Goal: Task Accomplishment & Management: Complete application form

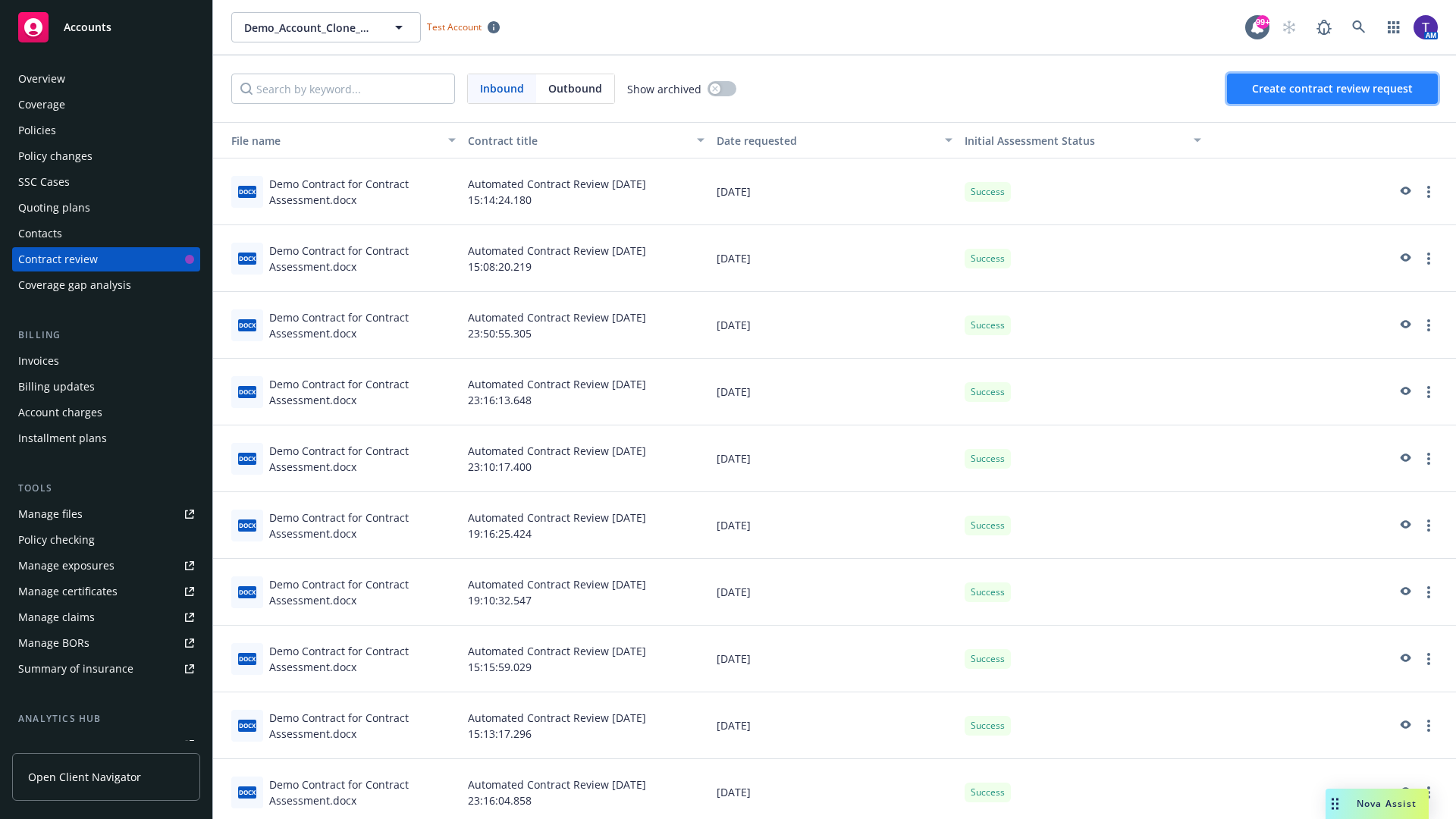
click at [1333, 88] on span "Create contract review request" at bounding box center [1333, 88] width 161 height 14
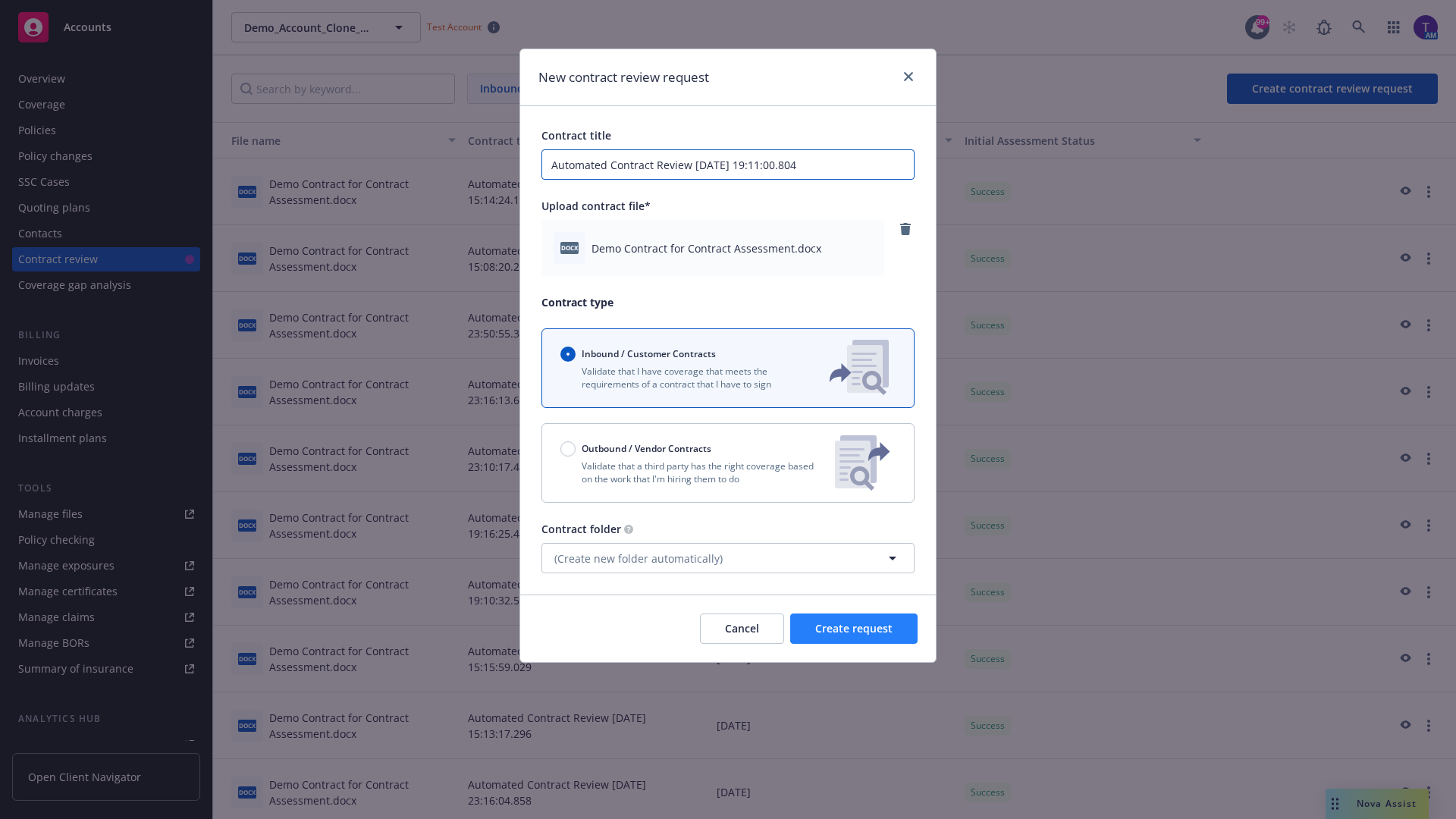
type input "Automated Contract Review [DATE] 19:11:00.804"
click at [854, 629] on span "Create request" at bounding box center [854, 629] width 77 height 14
